Goal: Task Accomplishment & Management: Manage account settings

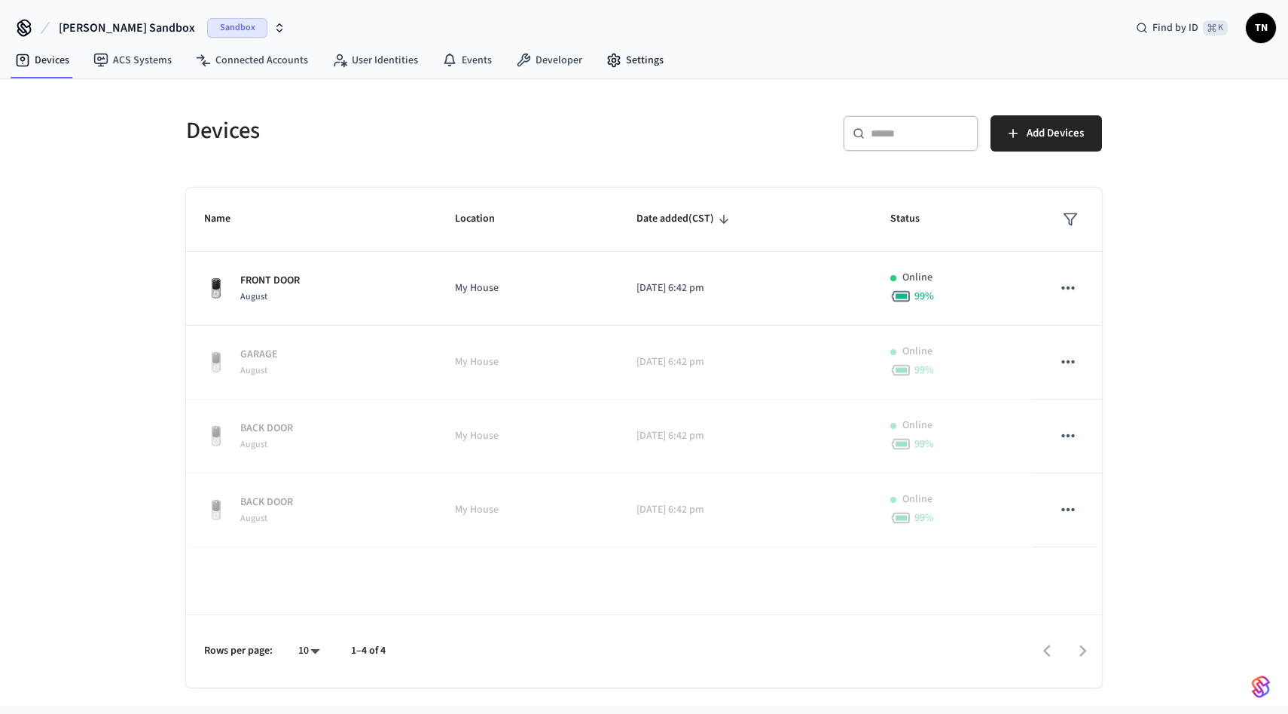
click at [604, 41] on div "[PERSON_NAME] Sandbox Sandbox Find by ID ⌘ K [GEOGRAPHIC_DATA]" at bounding box center [644, 22] width 1288 height 44
click at [623, 48] on link "Settings" at bounding box center [634, 60] width 81 height 27
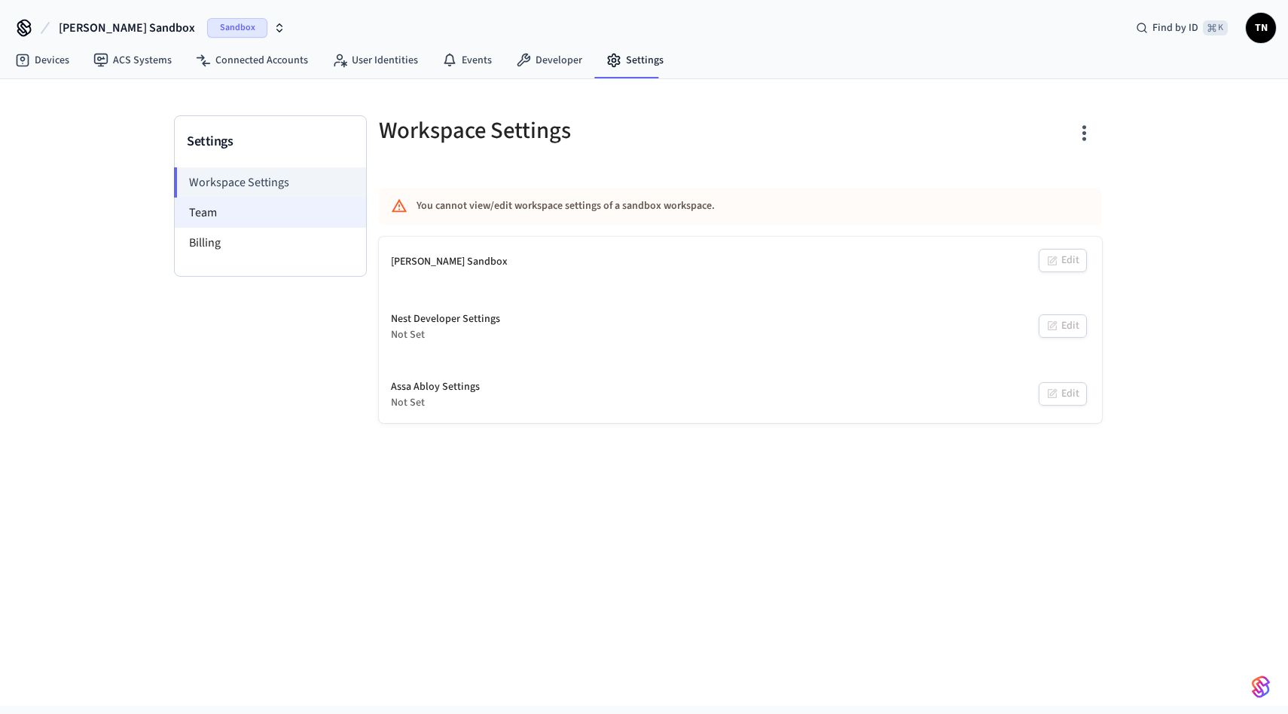
click at [237, 199] on li "Team" at bounding box center [270, 212] width 191 height 30
click at [236, 243] on li "Billing" at bounding box center [270, 243] width 191 height 30
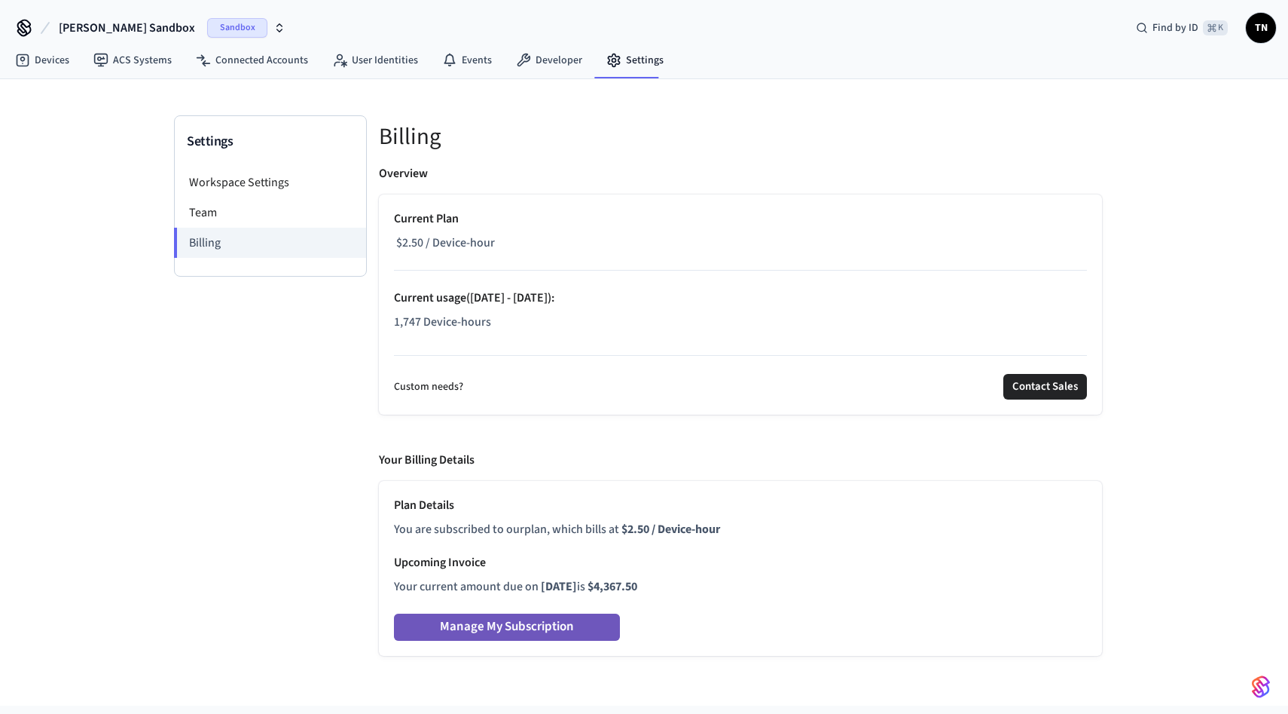
click at [561, 623] on button "Manage My Subscription" at bounding box center [507, 626] width 226 height 27
